Goal: Information Seeking & Learning: Learn about a topic

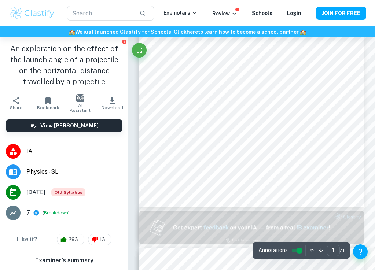
scroll to position [186, 0]
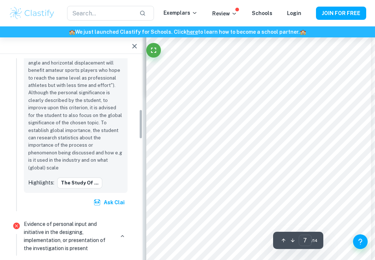
scroll to position [481, 0]
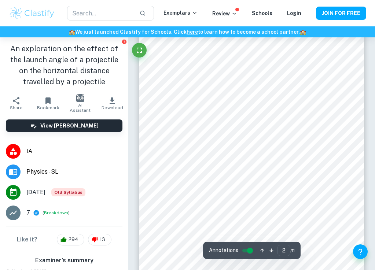
type input "1"
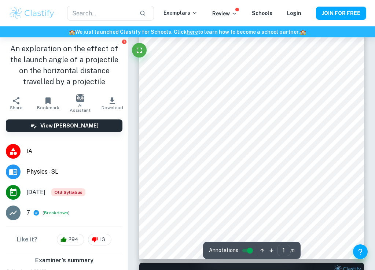
scroll to position [107, 0]
